Goal: Task Accomplishment & Management: Manage account settings

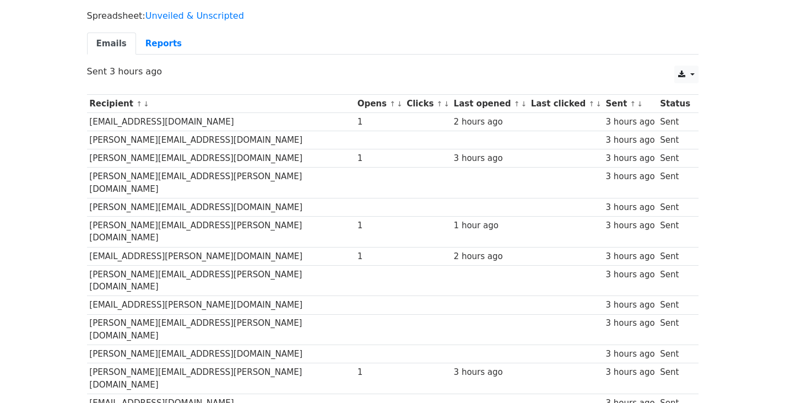
scroll to position [49, 0]
